Goal: Check status

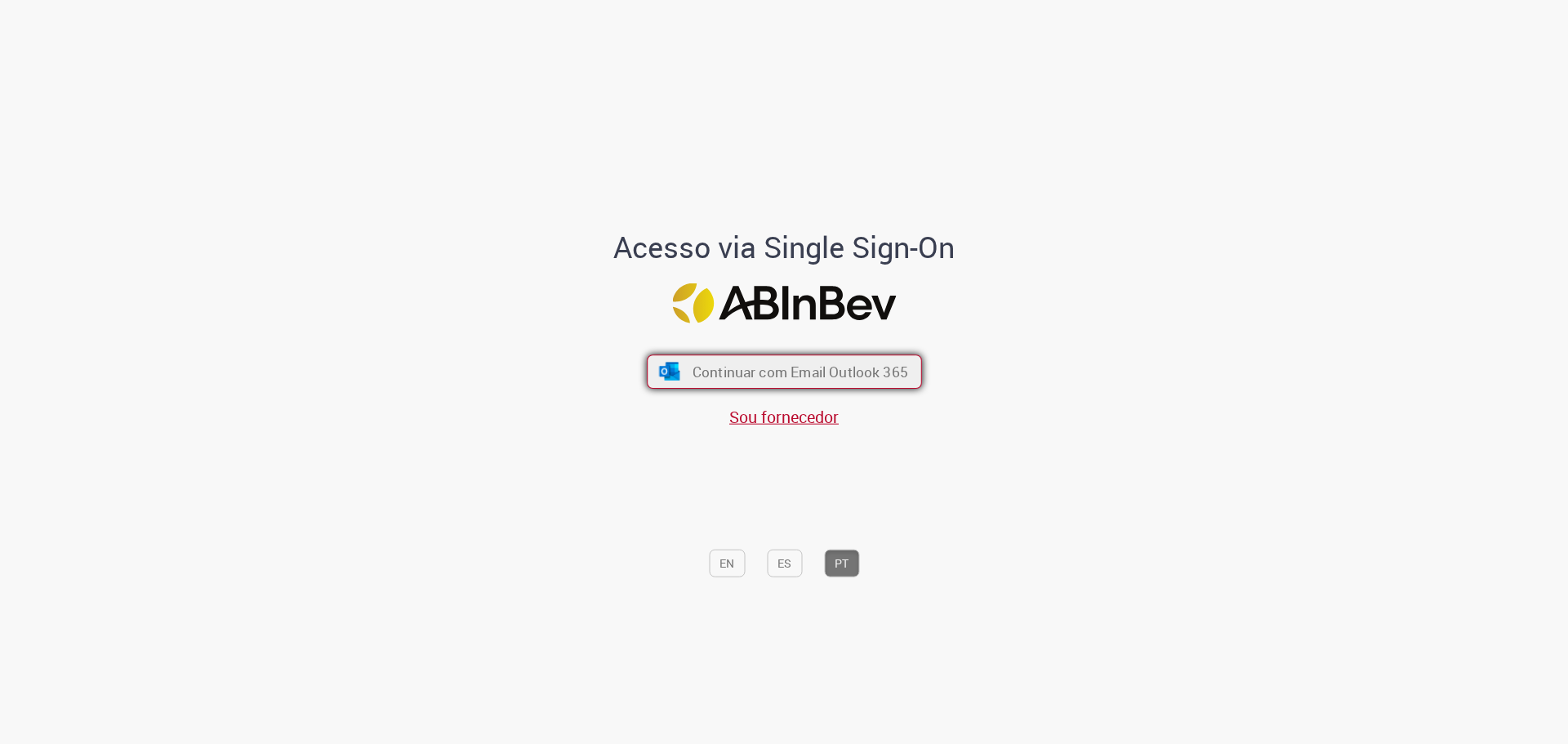
click at [820, 377] on span "Continuar com Email Outlook 365" at bounding box center [799, 371] width 216 height 19
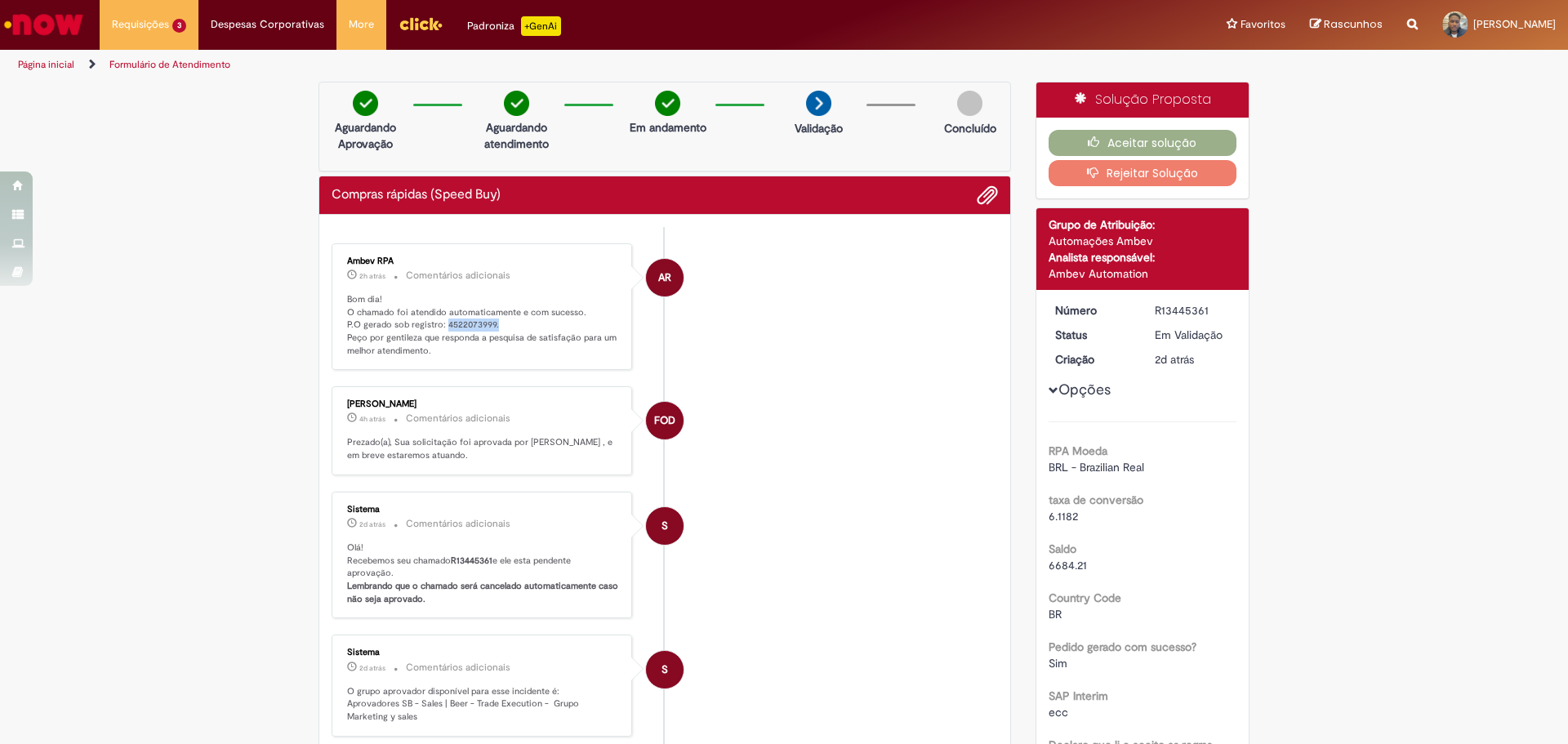
drag, startPoint x: 438, startPoint y: 327, endPoint x: 492, endPoint y: 326, distance: 54.0
click at [492, 326] on p "Bom dia! O chamado foi atendido automaticamente e com sucesso. P.O gerado sob r…" at bounding box center [483, 325] width 272 height 65
copy p "4522073999."
